Goal: Task Accomplishment & Management: Use online tool/utility

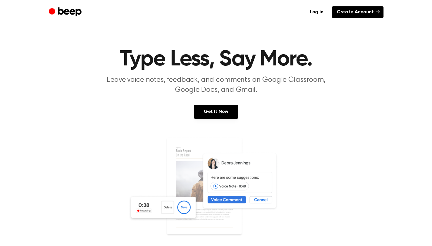
click at [347, 12] on link "Create Account" at bounding box center [358, 12] width 52 height 12
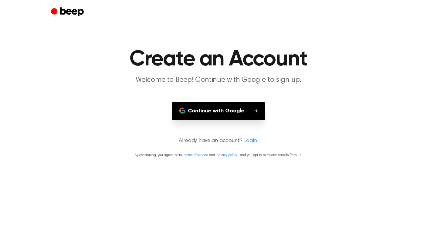
click at [250, 114] on button "Continue with Google" at bounding box center [218, 111] width 93 height 18
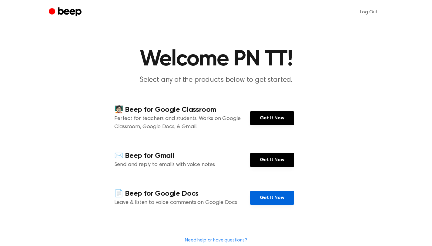
click at [269, 199] on link "Get It Now" at bounding box center [272, 198] width 44 height 14
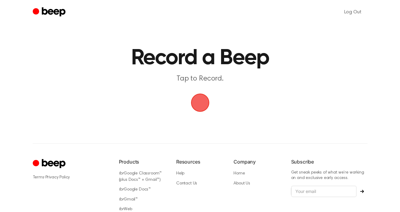
scroll to position [2, 0]
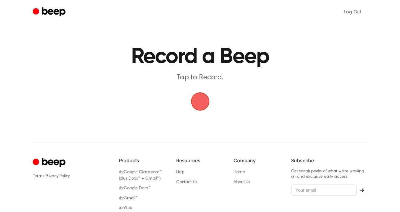
click at [204, 99] on span "button" at bounding box center [199, 101] width 33 height 33
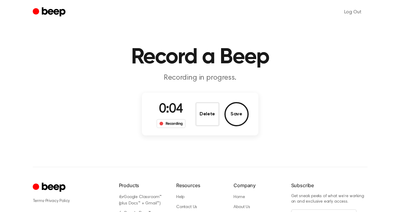
scroll to position [0, 0]
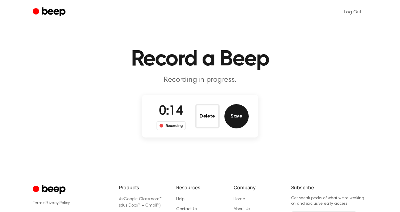
click at [242, 113] on button "Save" at bounding box center [236, 116] width 24 height 24
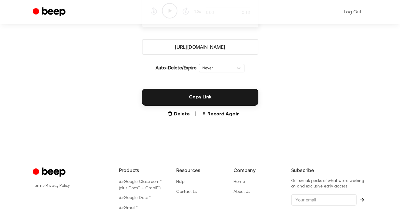
scroll to position [95, 0]
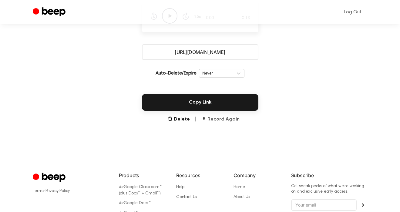
click at [230, 118] on button "Record Again" at bounding box center [220, 119] width 38 height 7
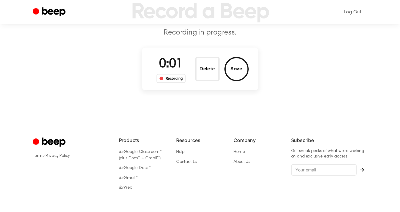
scroll to position [18, 0]
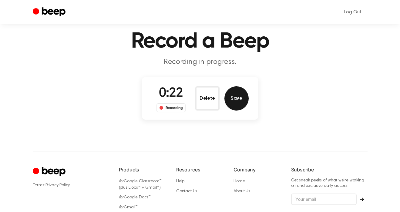
click at [239, 100] on button "Save" at bounding box center [236, 98] width 24 height 24
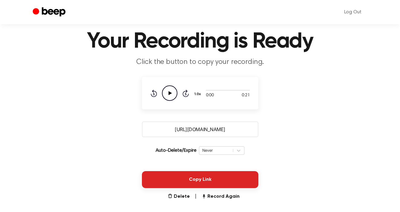
click at [249, 177] on button "Copy Link" at bounding box center [200, 179] width 116 height 17
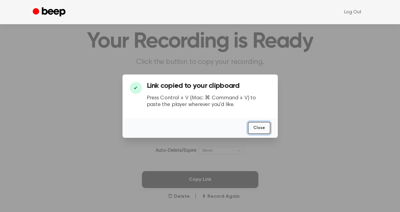
drag, startPoint x: 262, startPoint y: 127, endPoint x: 266, endPoint y: 105, distance: 22.8
click at [262, 127] on button "Close" at bounding box center [259, 128] width 23 height 12
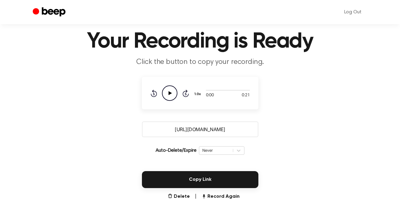
scroll to position [28, 0]
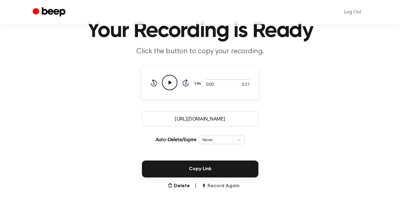
click at [233, 185] on button "Record Again" at bounding box center [220, 186] width 38 height 7
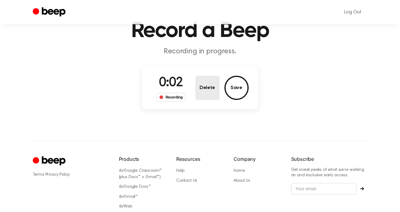
click at [206, 85] on button "Delete" at bounding box center [207, 88] width 24 height 24
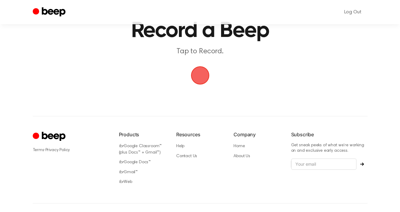
click at [203, 72] on span "button" at bounding box center [200, 76] width 34 height 34
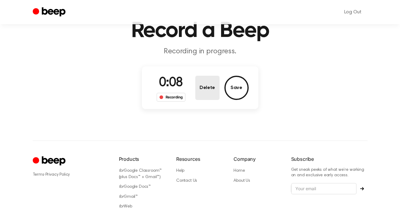
click at [210, 84] on button "Delete" at bounding box center [207, 88] width 24 height 24
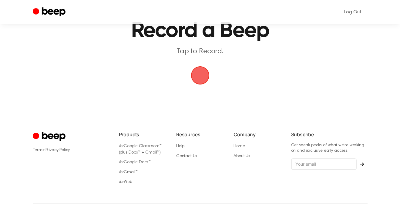
click at [195, 72] on span "button" at bounding box center [200, 76] width 34 height 34
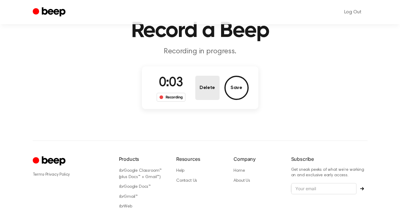
click at [202, 85] on button "Delete" at bounding box center [207, 88] width 24 height 24
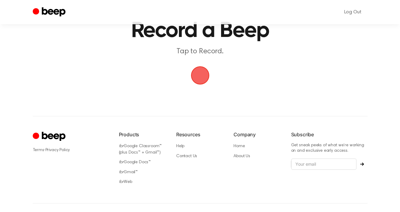
click at [200, 76] on span "button" at bounding box center [200, 76] width 34 height 34
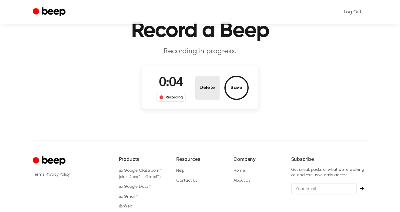
click at [200, 76] on button "Delete" at bounding box center [207, 88] width 24 height 24
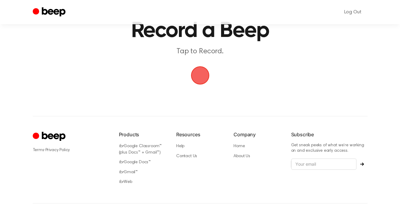
click at [200, 76] on span "button" at bounding box center [200, 75] width 32 height 32
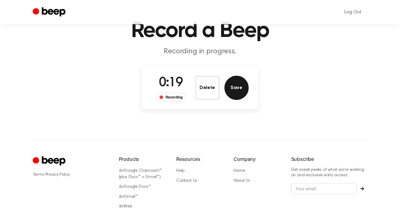
click at [237, 84] on button "Save" at bounding box center [236, 88] width 24 height 24
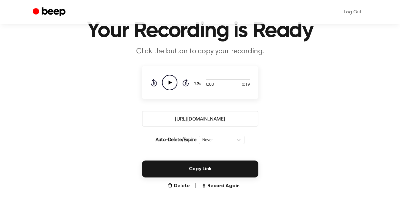
click at [169, 79] on icon "Play Audio" at bounding box center [169, 82] width 15 height 15
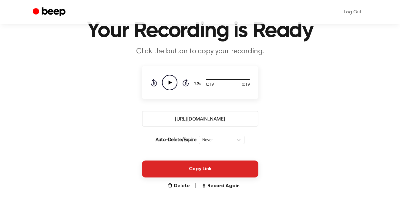
click at [196, 173] on button "Copy Link" at bounding box center [200, 169] width 116 height 17
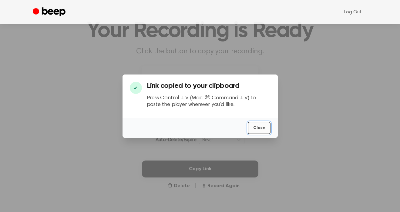
click at [259, 129] on button "Close" at bounding box center [259, 128] width 23 height 12
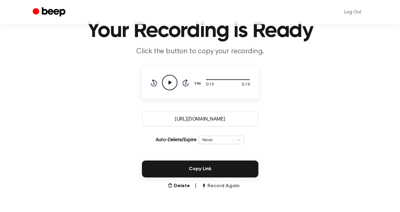
drag, startPoint x: 224, startPoint y: 184, endPoint x: 233, endPoint y: 181, distance: 10.2
click at [224, 184] on button "Record Again" at bounding box center [220, 186] width 38 height 7
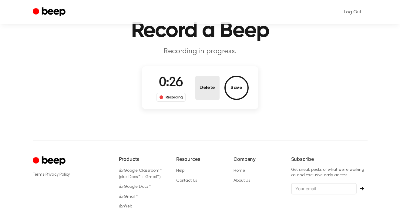
click at [216, 86] on button "Delete" at bounding box center [207, 88] width 24 height 24
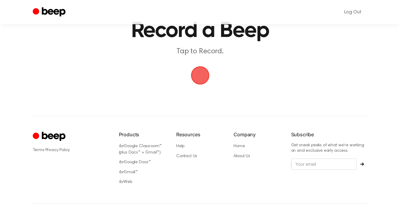
click at [203, 72] on span "button" at bounding box center [199, 75] width 31 height 31
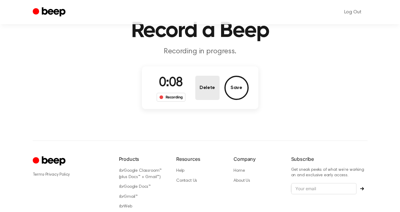
click at [207, 79] on button "Delete" at bounding box center [207, 88] width 24 height 24
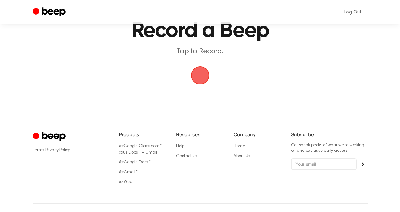
click at [197, 82] on span "button" at bounding box center [200, 75] width 26 height 26
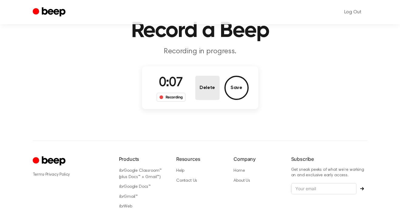
click at [207, 87] on button "Delete" at bounding box center [207, 88] width 24 height 24
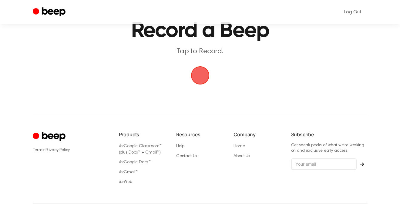
click at [206, 79] on span "button" at bounding box center [200, 76] width 34 height 34
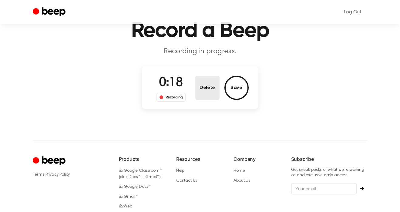
click at [199, 77] on button "Delete" at bounding box center [207, 88] width 24 height 24
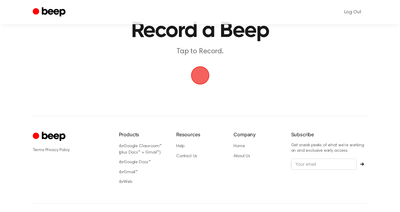
click at [199, 77] on span "button" at bounding box center [200, 75] width 31 height 31
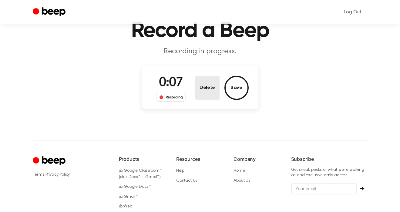
click at [211, 95] on button "Delete" at bounding box center [207, 88] width 24 height 24
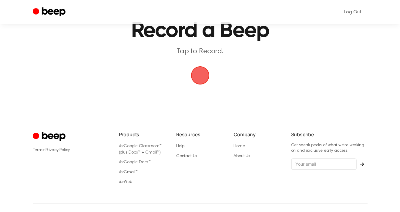
click at [202, 83] on span "button" at bounding box center [199, 75] width 33 height 33
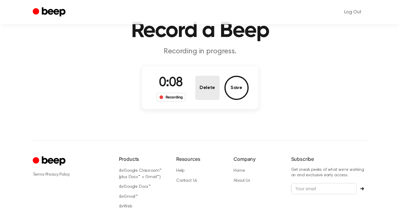
click at [199, 86] on button "Delete" at bounding box center [207, 88] width 24 height 24
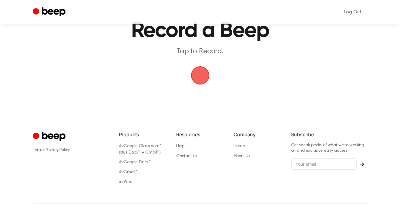
click at [200, 75] on span "button" at bounding box center [199, 75] width 31 height 31
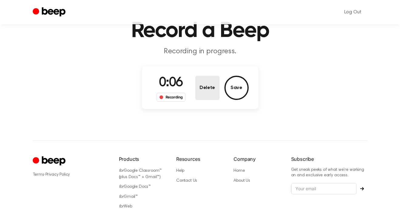
click at [203, 87] on button "Delete" at bounding box center [207, 88] width 24 height 24
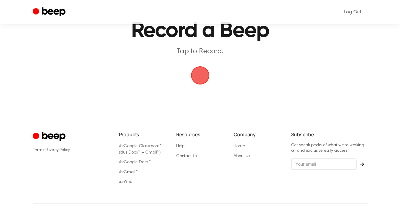
click at [199, 74] on span "button" at bounding box center [199, 75] width 33 height 33
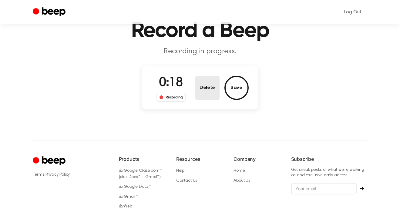
click at [202, 89] on button "Delete" at bounding box center [207, 88] width 24 height 24
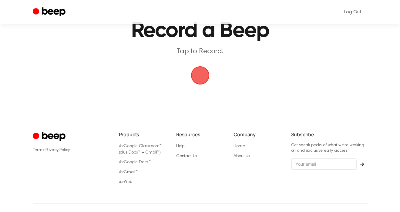
click at [201, 72] on span "button" at bounding box center [200, 76] width 22 height 22
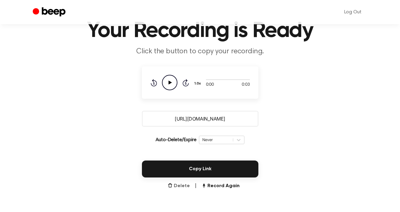
click at [185, 189] on button "Delete" at bounding box center [179, 186] width 22 height 7
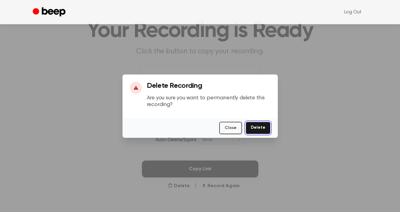
click at [261, 126] on button "Delete" at bounding box center [258, 128] width 25 height 12
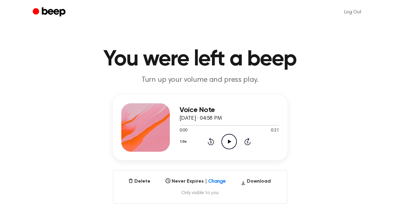
click at [230, 140] on icon "Play Audio" at bounding box center [228, 141] width 15 height 15
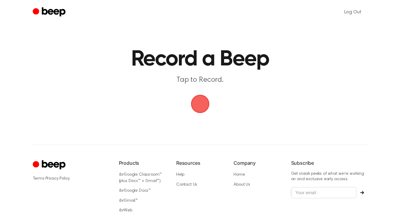
click at [210, 106] on span "button" at bounding box center [200, 104] width 30 height 30
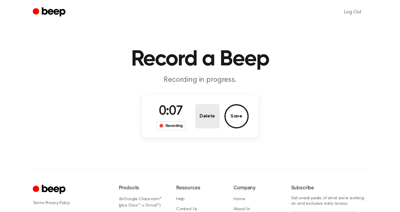
click at [208, 116] on button "Delete" at bounding box center [207, 116] width 24 height 24
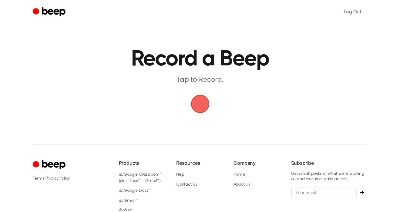
click at [200, 107] on span "button" at bounding box center [199, 103] width 23 height 23
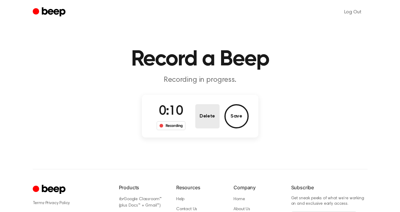
click at [215, 116] on button "Delete" at bounding box center [207, 116] width 24 height 24
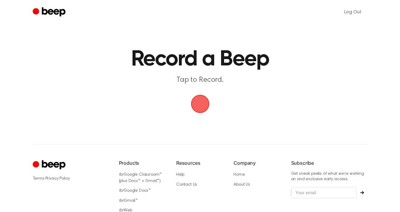
click at [204, 105] on span "button" at bounding box center [199, 103] width 25 height 25
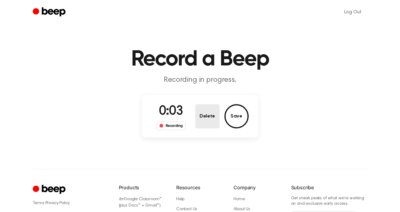
click at [213, 125] on button "Delete" at bounding box center [207, 116] width 24 height 24
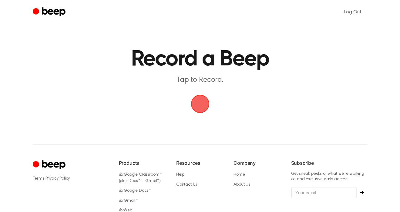
click at [206, 105] on span "button" at bounding box center [200, 104] width 28 height 28
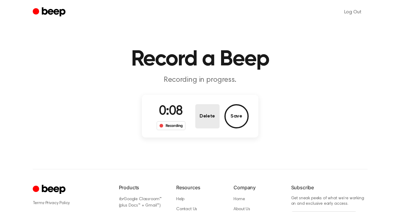
click at [212, 115] on button "Delete" at bounding box center [207, 116] width 24 height 24
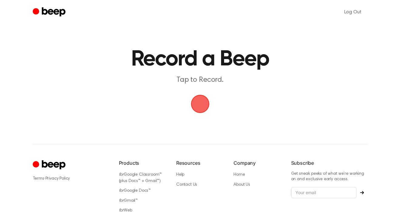
click at [204, 102] on span "button" at bounding box center [200, 104] width 20 height 20
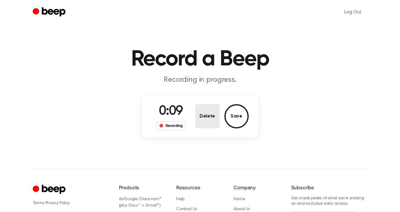
click at [208, 115] on button "Delete" at bounding box center [207, 116] width 24 height 24
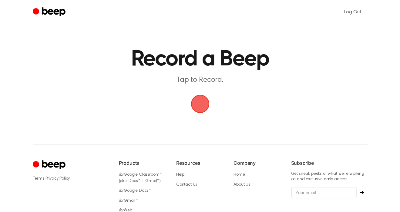
click at [199, 103] on span "button" at bounding box center [199, 104] width 21 height 21
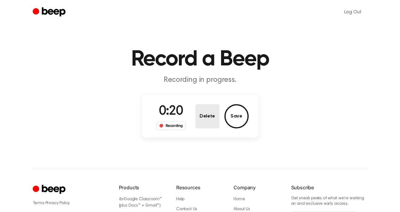
click at [209, 114] on button "Delete" at bounding box center [207, 116] width 24 height 24
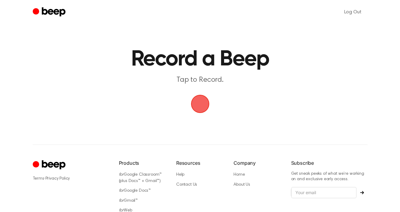
click at [200, 95] on span "button" at bounding box center [199, 104] width 21 height 21
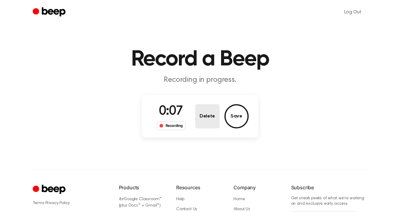
click at [199, 111] on button "Delete" at bounding box center [207, 116] width 24 height 24
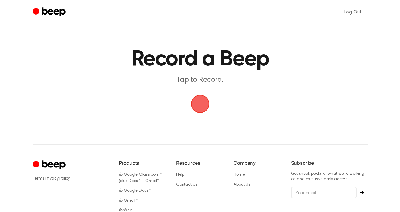
click at [199, 111] on span "button" at bounding box center [200, 104] width 28 height 28
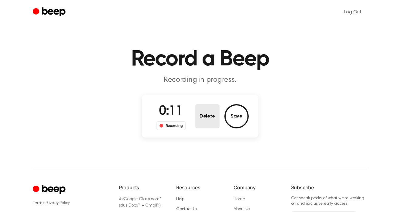
click at [207, 112] on button "Delete" at bounding box center [207, 116] width 24 height 24
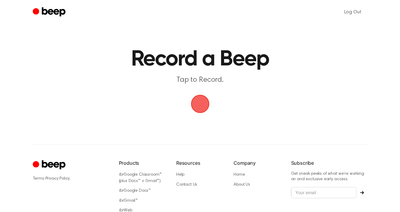
click at [207, 112] on span "button" at bounding box center [200, 104] width 22 height 22
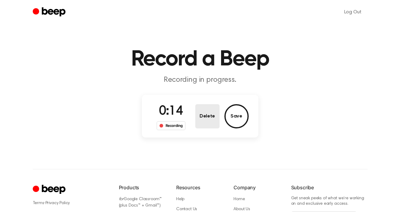
click at [211, 110] on button "Delete" at bounding box center [207, 116] width 24 height 24
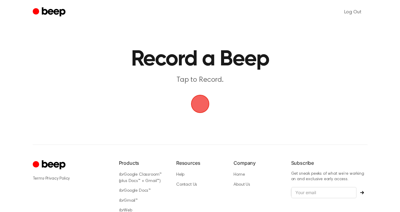
click at [209, 109] on span "button" at bounding box center [200, 104] width 18 height 18
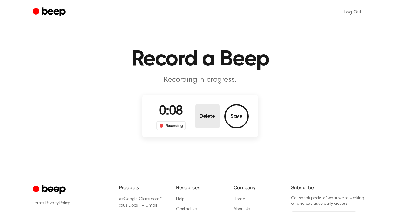
click at [201, 113] on button "Delete" at bounding box center [207, 116] width 24 height 24
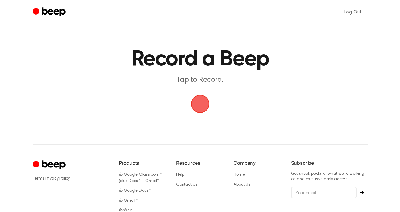
click at [201, 113] on span "button" at bounding box center [200, 104] width 22 height 22
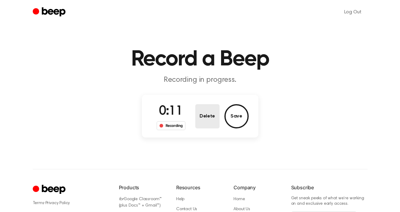
click at [196, 122] on button "Delete" at bounding box center [207, 116] width 24 height 24
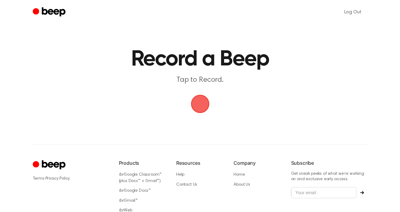
click at [192, 114] on span "button" at bounding box center [200, 104] width 20 height 20
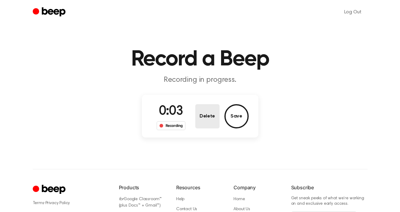
click at [210, 107] on button "Delete" at bounding box center [207, 116] width 24 height 24
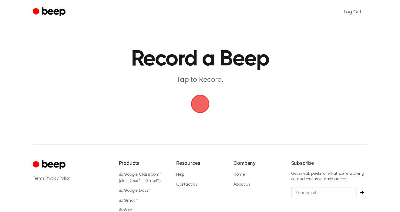
click at [199, 105] on span "button" at bounding box center [199, 103] width 33 height 33
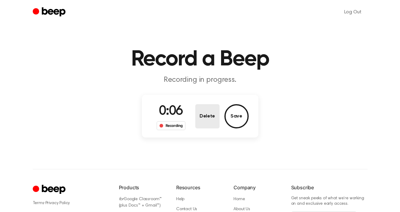
click at [203, 109] on button "Delete" at bounding box center [207, 116] width 24 height 24
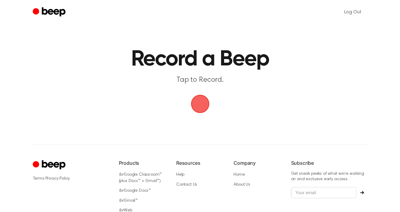
click at [203, 108] on span "button" at bounding box center [199, 104] width 21 height 21
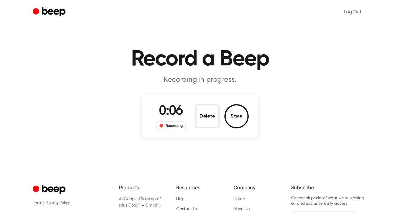
click at [203, 108] on button "Delete" at bounding box center [207, 116] width 24 height 24
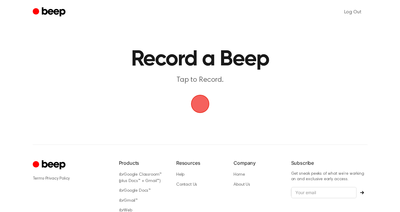
click at [203, 108] on span "button" at bounding box center [200, 104] width 24 height 24
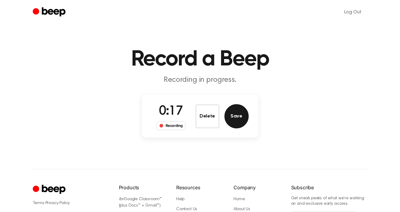
click at [233, 113] on button "Save" at bounding box center [236, 116] width 24 height 24
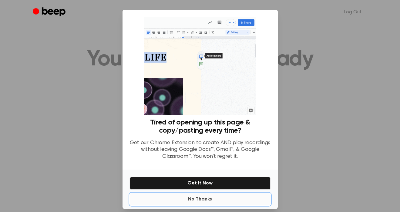
click at [204, 198] on button "No Thanks" at bounding box center [200, 199] width 141 height 12
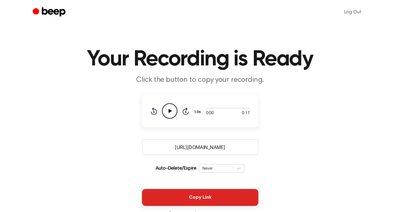
click at [203, 201] on button "Copy Link" at bounding box center [200, 197] width 116 height 17
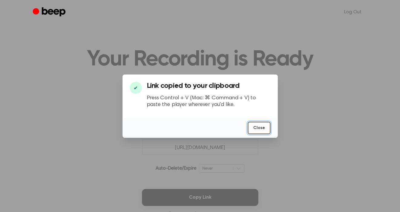
click at [263, 125] on button "Close" at bounding box center [259, 128] width 23 height 12
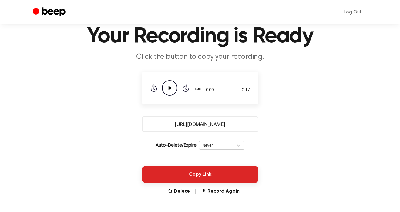
scroll to position [60, 0]
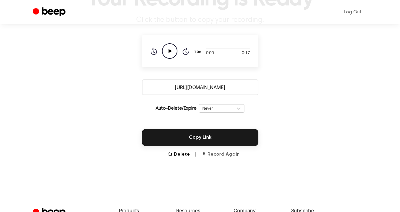
click at [217, 153] on button "Record Again" at bounding box center [220, 154] width 38 height 7
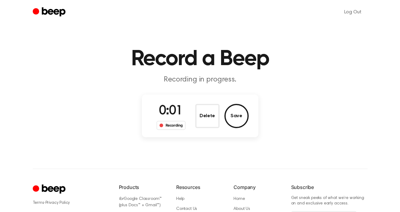
scroll to position [0, 0]
click at [212, 110] on button "Delete" at bounding box center [207, 116] width 24 height 24
